Goal: Transaction & Acquisition: Purchase product/service

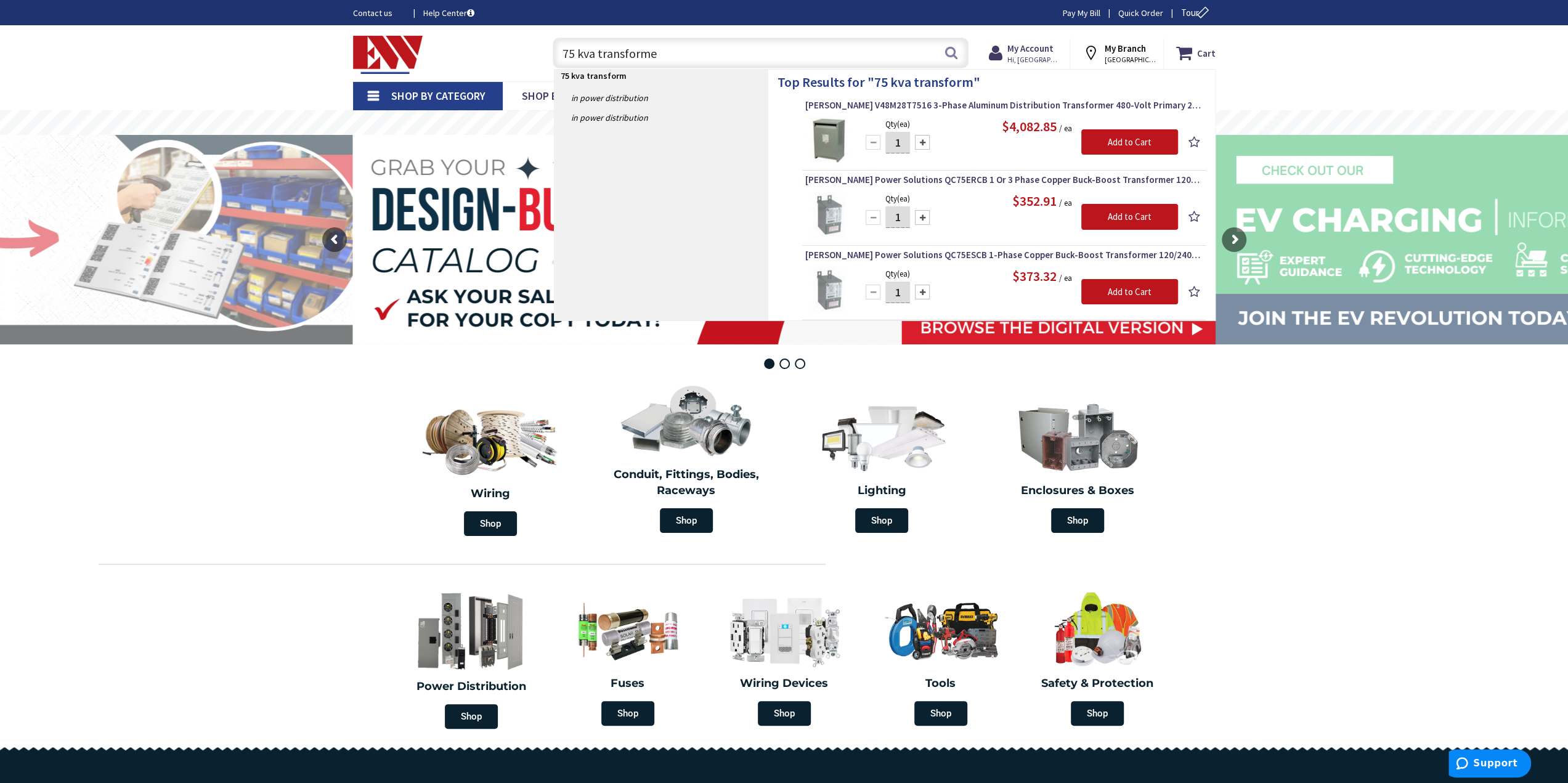
type input "75 kva transformer"
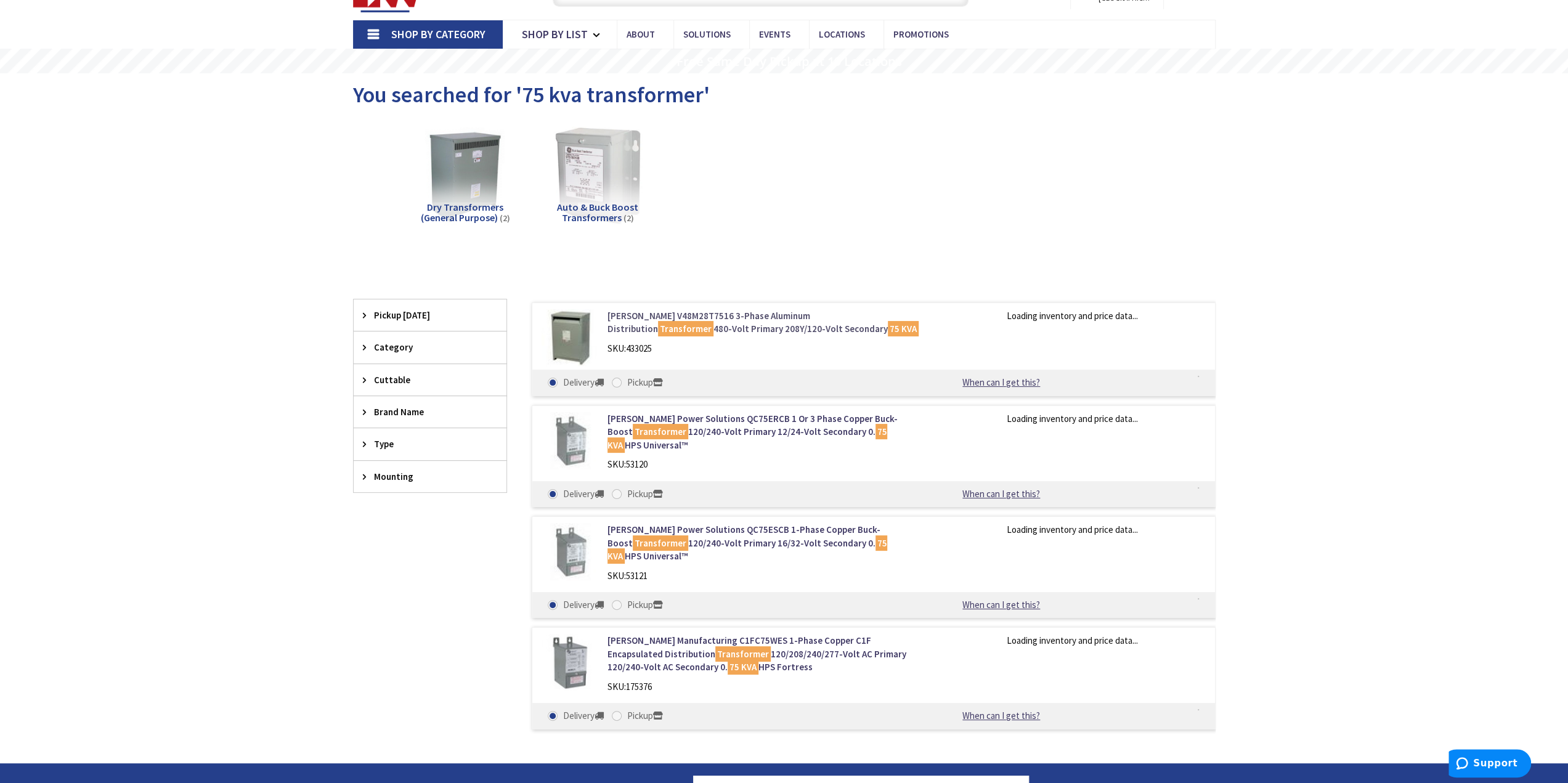
click at [774, 314] on link "Eaton V48M28T7516 3-Phase Aluminum Distribution Transformer 480-Volt Primary 20…" at bounding box center [764, 322] width 314 height 26
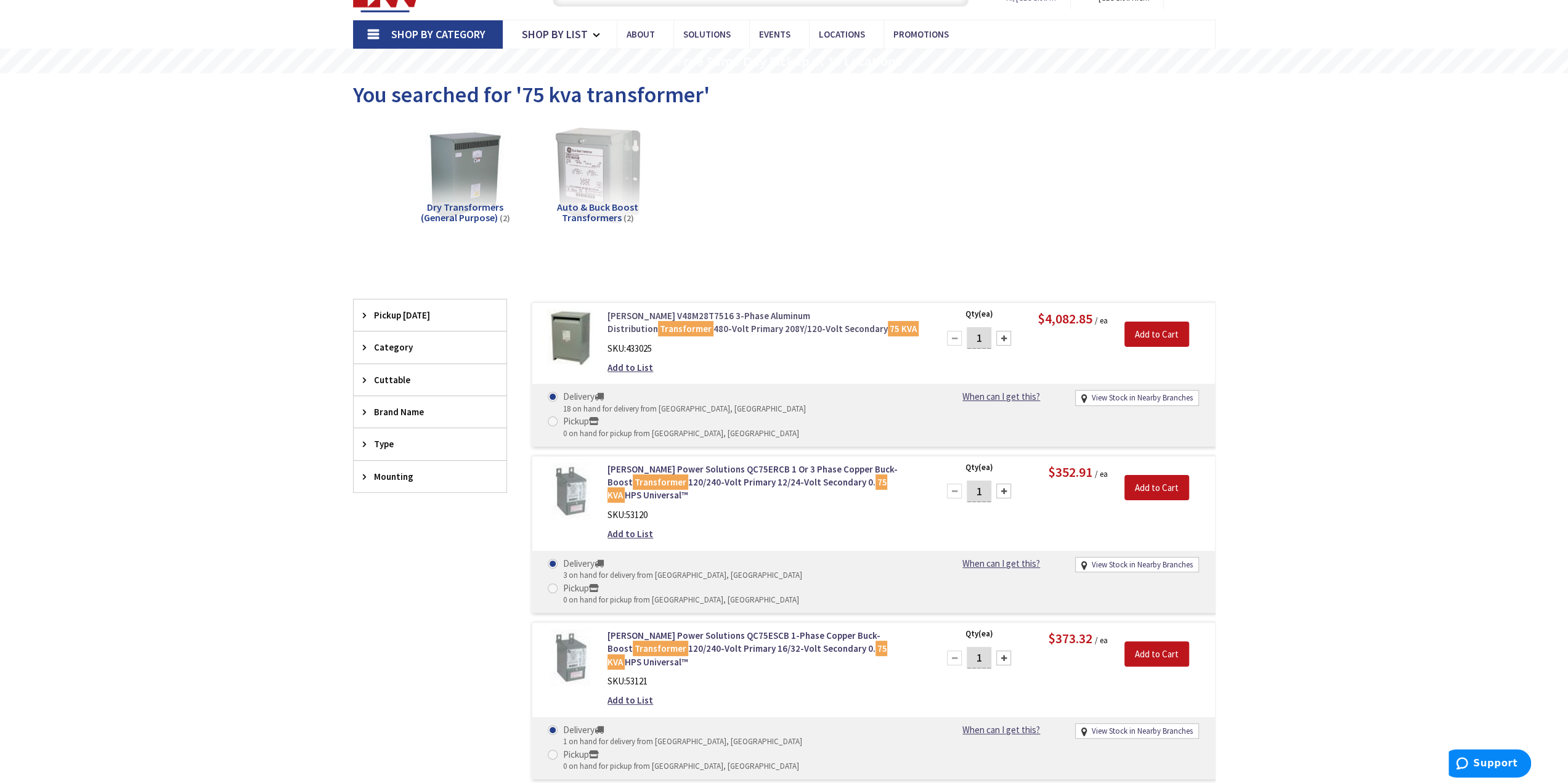
click at [691, 312] on link "Eaton V48M28T7516 3-Phase Aluminum Distribution Transformer 480-Volt Primary 20…" at bounding box center [764, 322] width 314 height 26
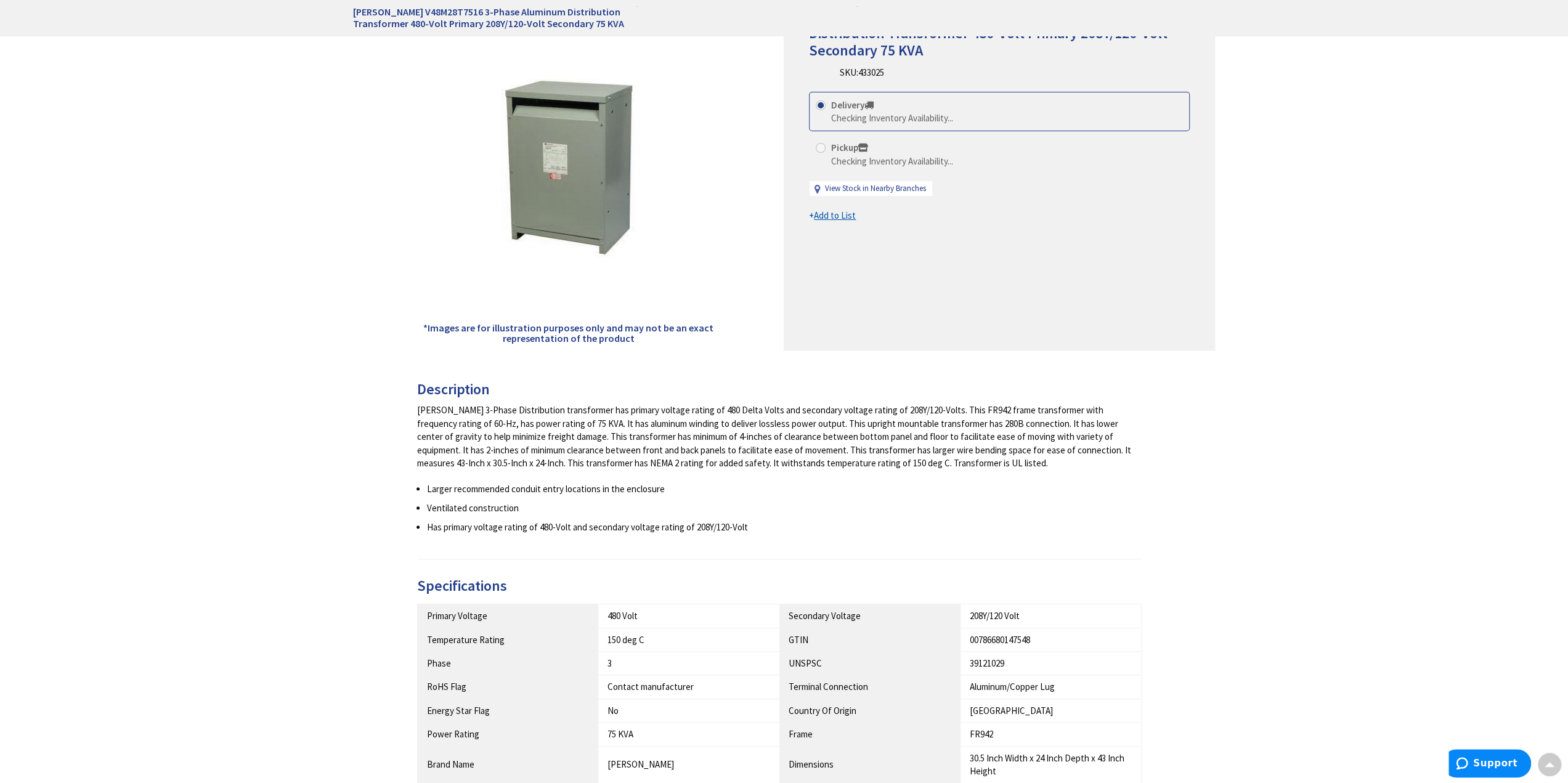
click at [519, 385] on h3 "Description" at bounding box center [779, 389] width 725 height 16
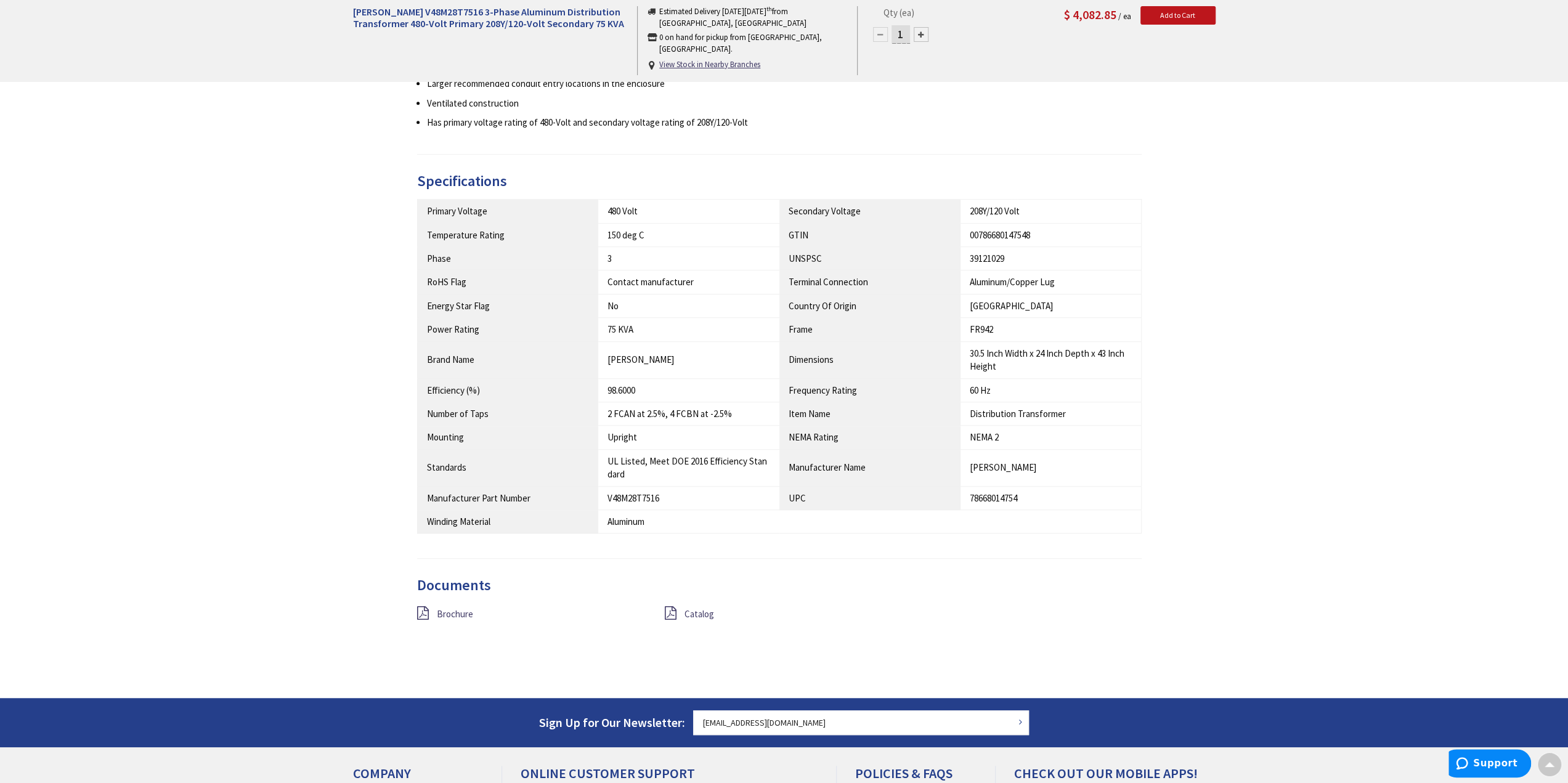
scroll to position [618, 0]
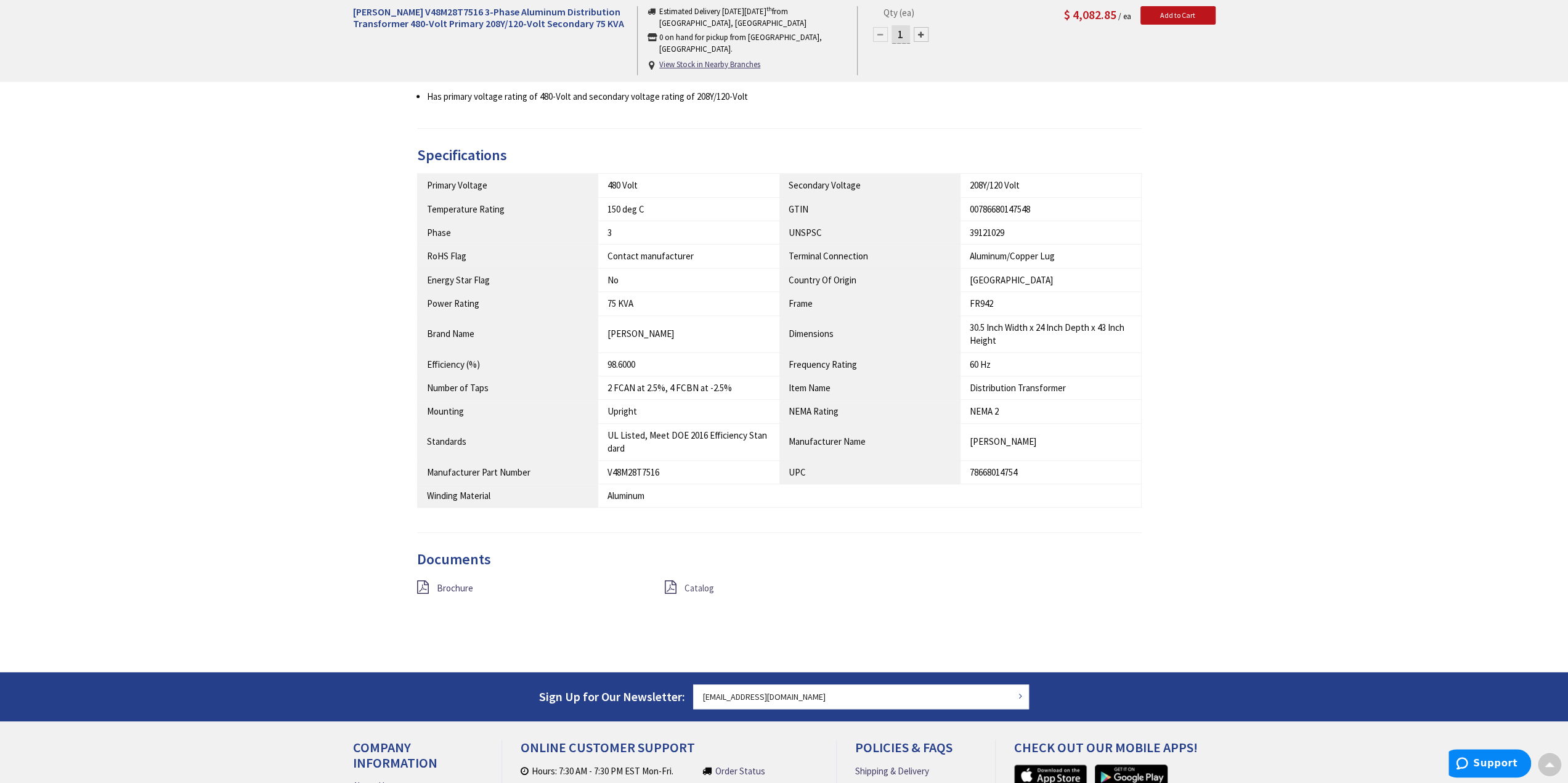
click at [696, 584] on span "Catalog" at bounding box center [698, 588] width 29 height 12
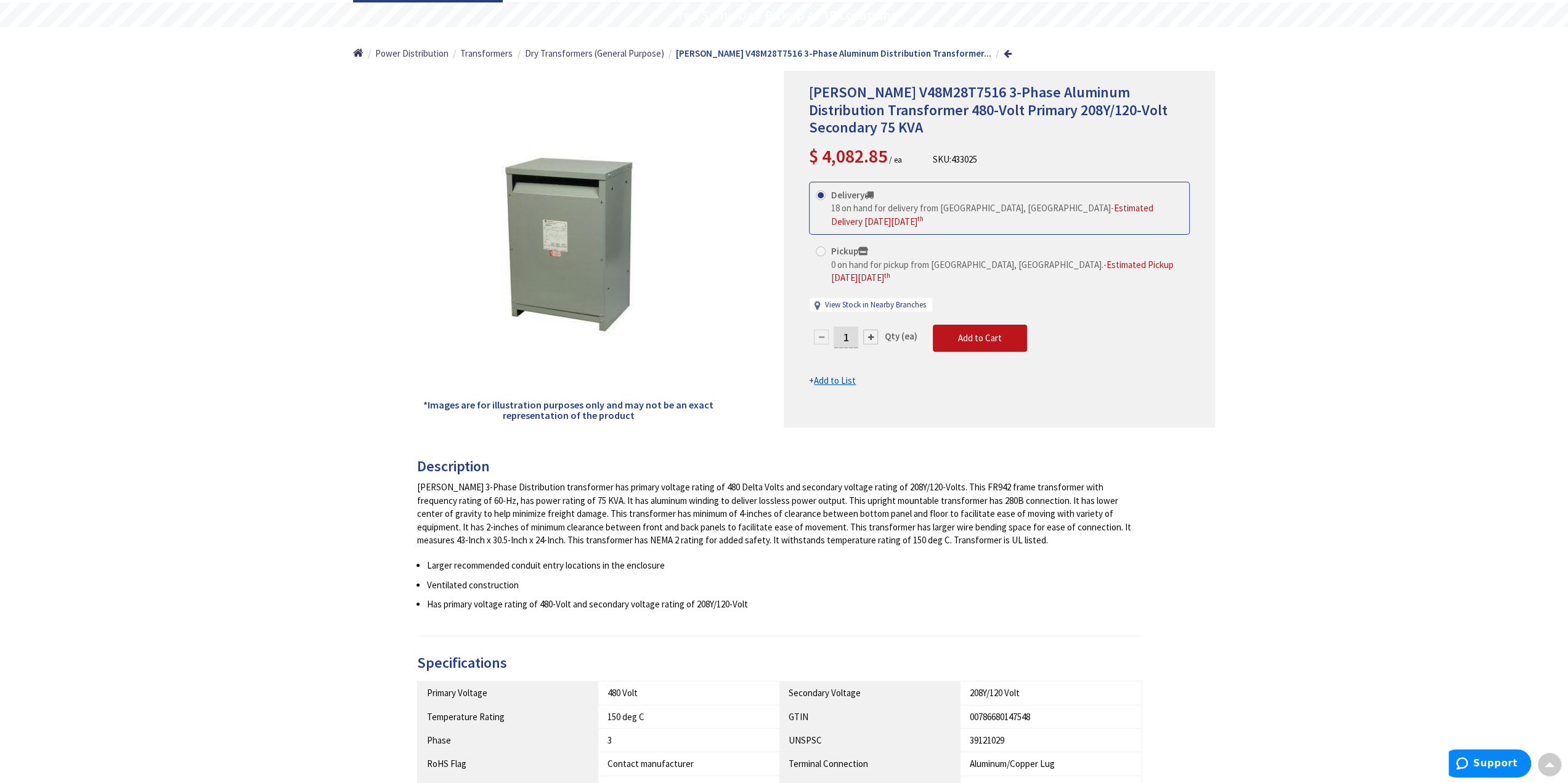
scroll to position [0, 0]
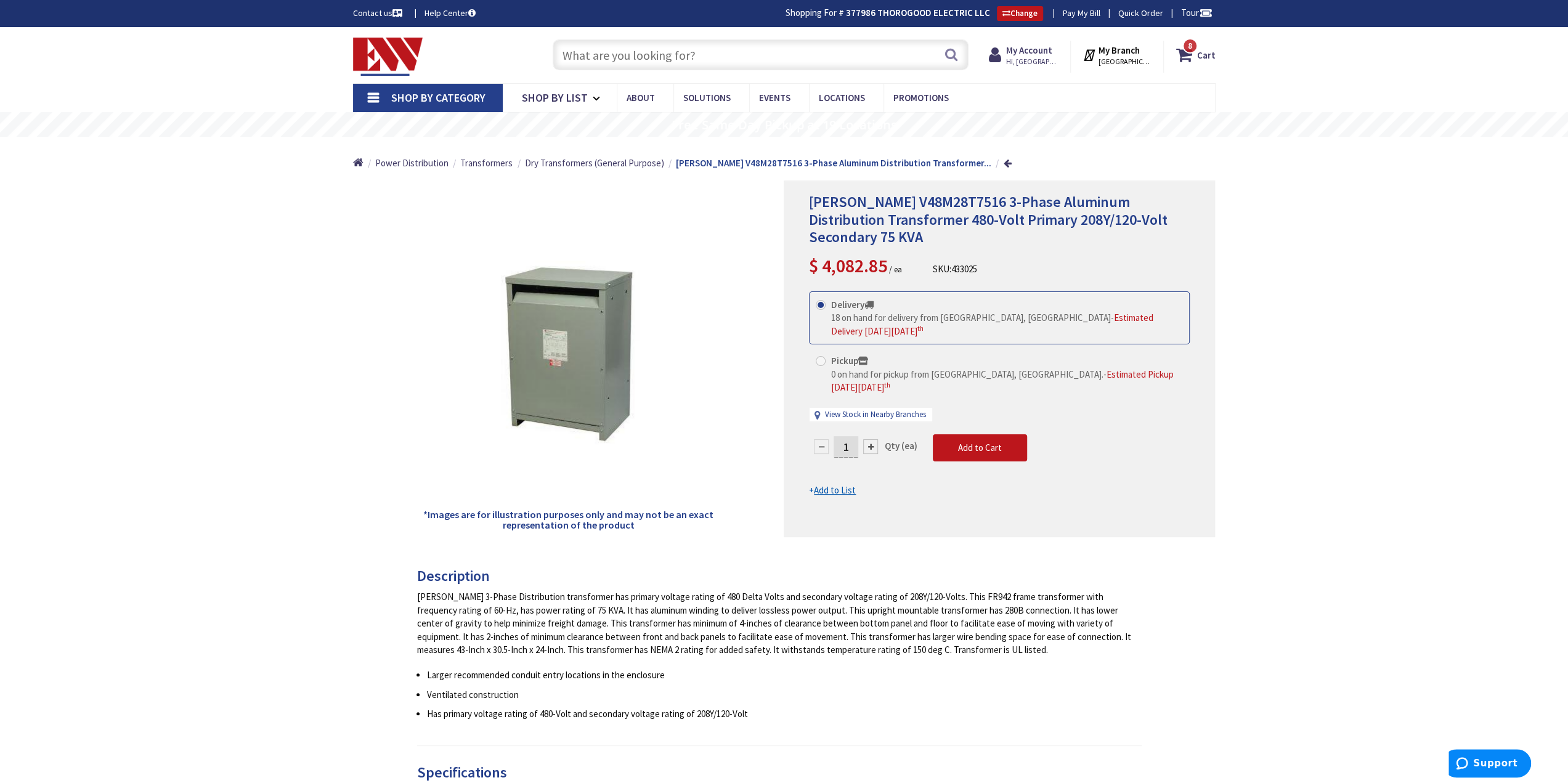
click at [355, 65] on img at bounding box center [387, 57] width 70 height 38
